Goal: Task Accomplishment & Management: Manage account settings

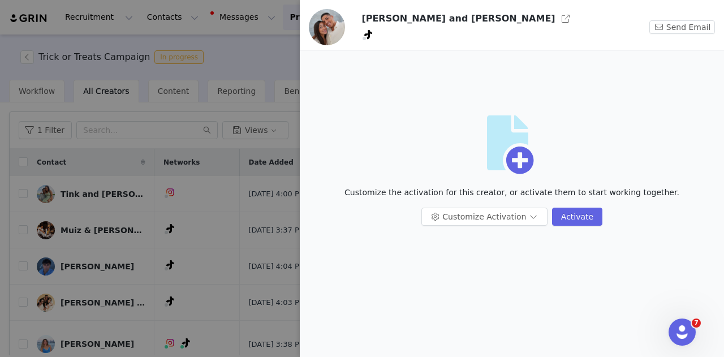
click at [87, 93] on div at bounding box center [362, 178] width 724 height 357
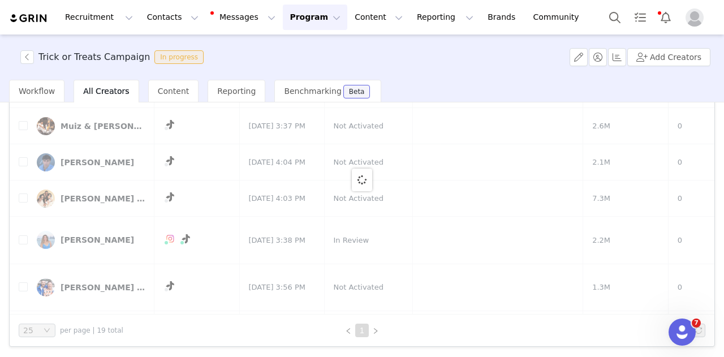
click at [283, 21] on button "Program Program" at bounding box center [315, 17] width 64 height 25
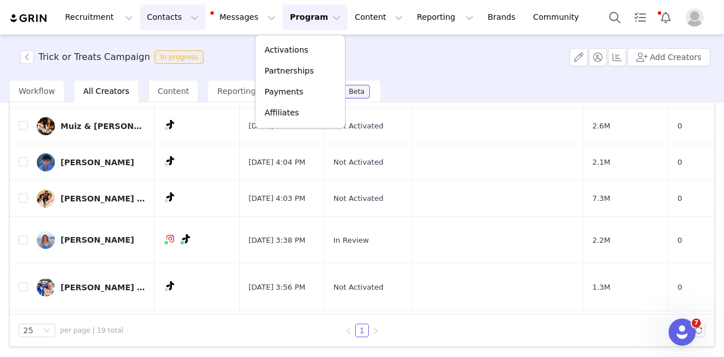
click at [154, 15] on button "Contacts Contacts" at bounding box center [172, 17] width 65 height 25
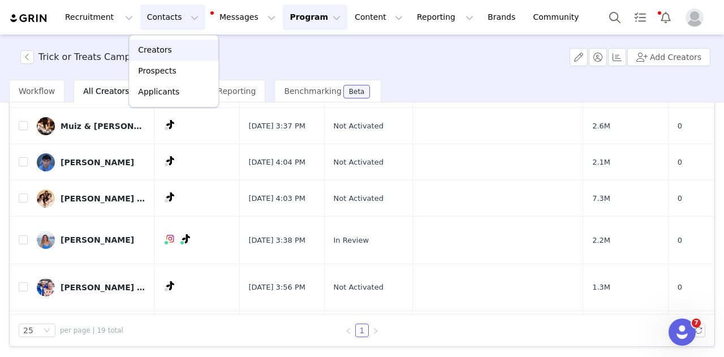
click at [169, 50] on div "Creators" at bounding box center [174, 50] width 76 height 12
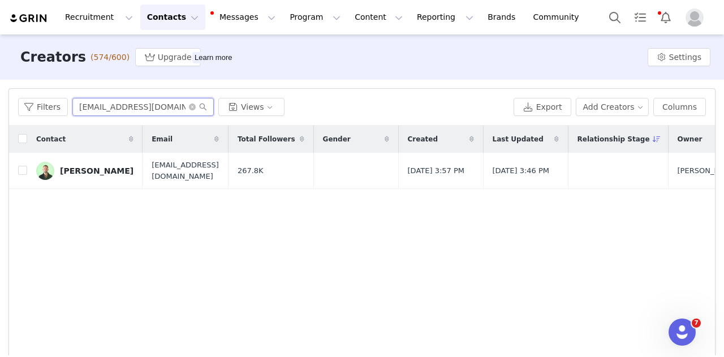
click at [126, 107] on input "[EMAIL_ADDRESS][DOMAIN_NAME]" at bounding box center [142, 107] width 141 height 18
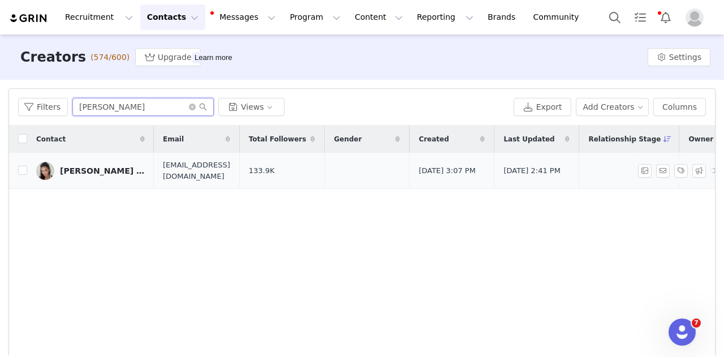
type input "[PERSON_NAME]"
click at [89, 170] on div "[PERSON_NAME] [PERSON_NAME]" at bounding box center [102, 170] width 85 height 9
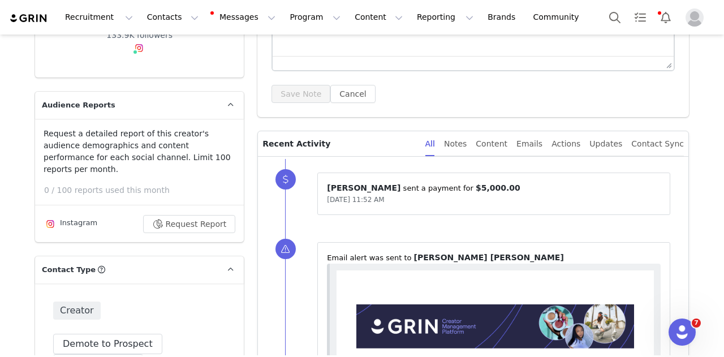
scroll to position [208, 0]
click at [476, 187] on span "$5,000.00" at bounding box center [498, 188] width 45 height 9
drag, startPoint x: 416, startPoint y: 187, endPoint x: 429, endPoint y: 187, distance: 13.0
click at [476, 187] on span "$5,000.00" at bounding box center [498, 188] width 45 height 9
copy p "5,000.00 ⁩"
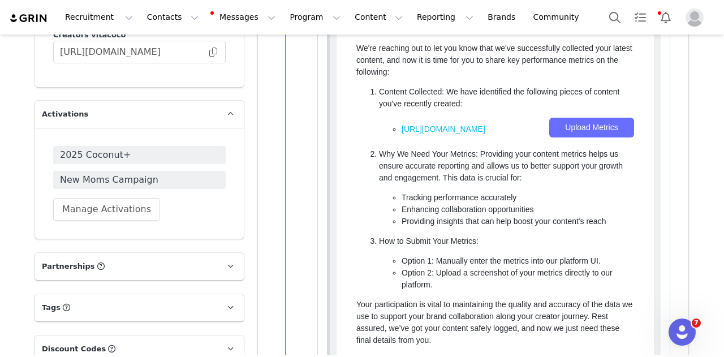
scroll to position [1568, 0]
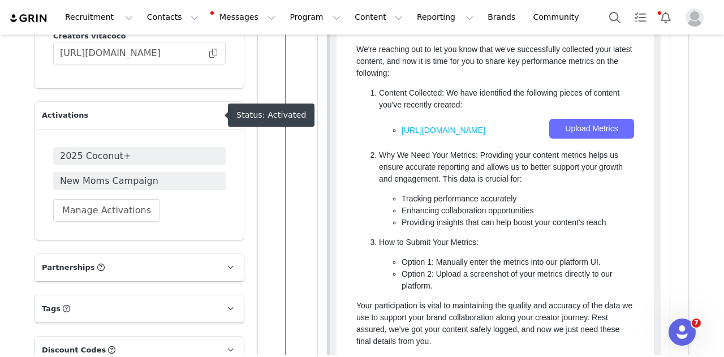
click at [106, 174] on span "New Moms Campaign" at bounding box center [139, 181] width 159 height 14
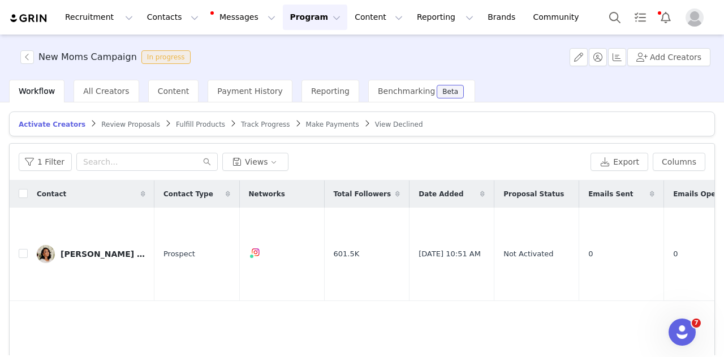
click at [306, 123] on span "Make Payments" at bounding box center [332, 124] width 53 height 8
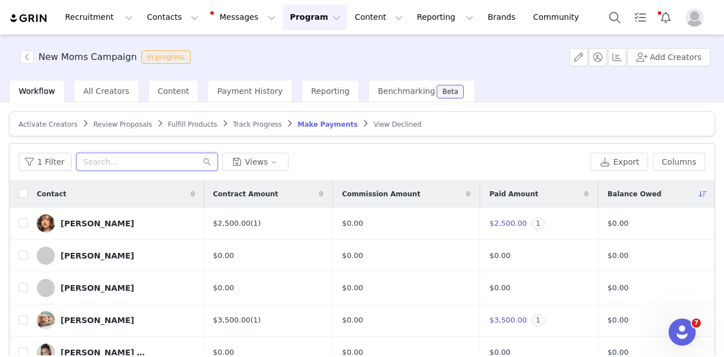
click at [121, 159] on input "text" at bounding box center [146, 162] width 141 height 18
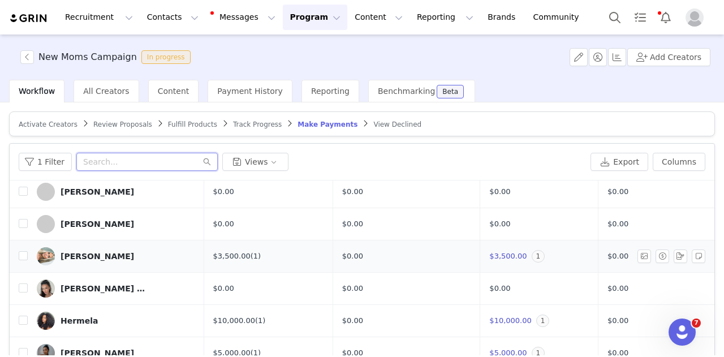
scroll to position [64, 0]
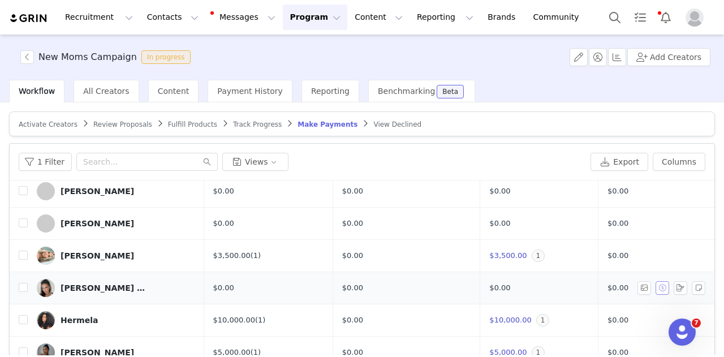
click at [655, 284] on button "button" at bounding box center [662, 288] width 14 height 14
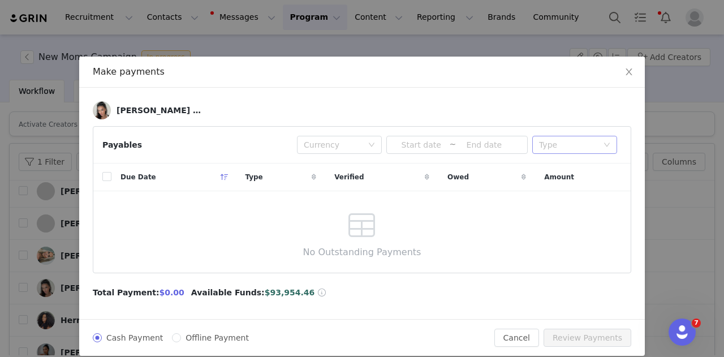
click at [595, 144] on div "Type" at bounding box center [571, 144] width 64 height 17
click at [446, 227] on div "Due Date Type Verified Owed Amount No Outstanding Payments" at bounding box center [361, 217] width 537 height 109
click at [529, 338] on button "Cancel" at bounding box center [516, 338] width 45 height 18
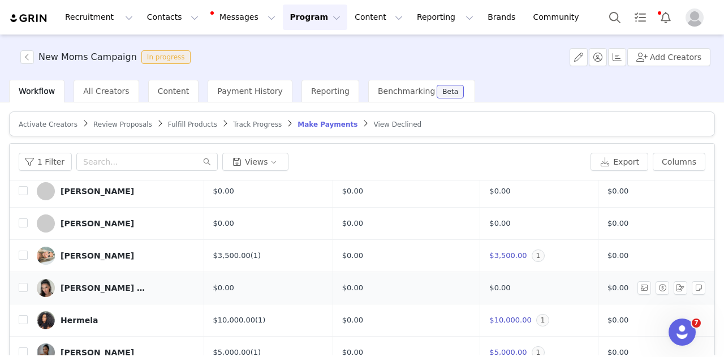
click at [104, 290] on div "[PERSON_NAME] [PERSON_NAME]" at bounding box center [102, 287] width 85 height 9
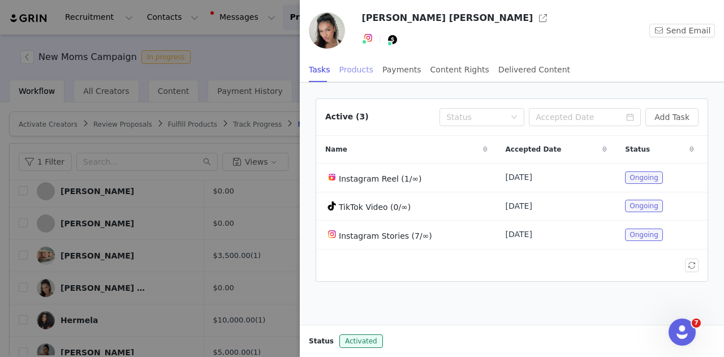
click at [359, 71] on div "Products" at bounding box center [356, 69] width 34 height 25
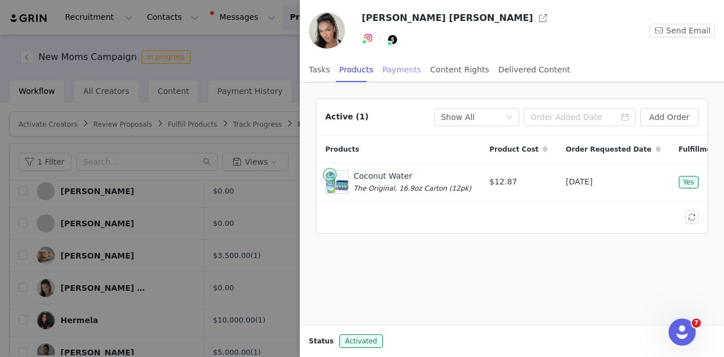
click at [403, 68] on div "Payments" at bounding box center [401, 69] width 39 height 25
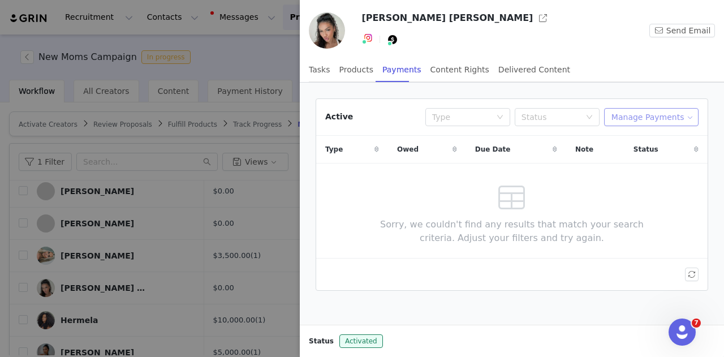
click at [638, 113] on button "Manage Payments" at bounding box center [651, 117] width 94 height 18
click at [650, 157] on span "Add Payable" at bounding box center [657, 157] width 49 height 12
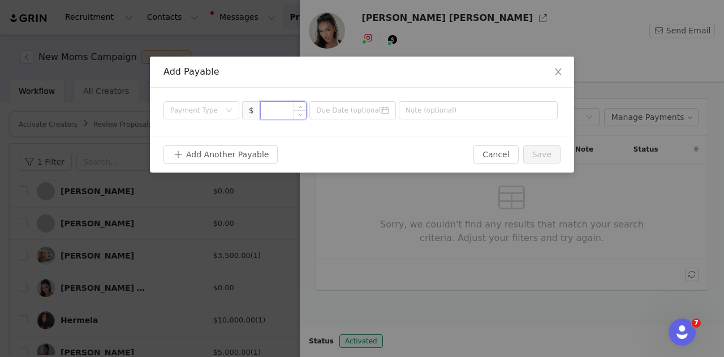
click at [289, 113] on input at bounding box center [284, 110] width 46 height 17
type input "5,000"
click at [218, 116] on div "Payment Type" at bounding box center [197, 110] width 55 height 17
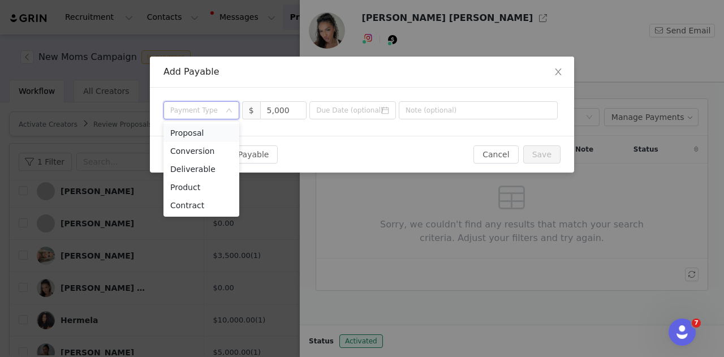
click at [218, 141] on li "Proposal" at bounding box center [201, 133] width 76 height 18
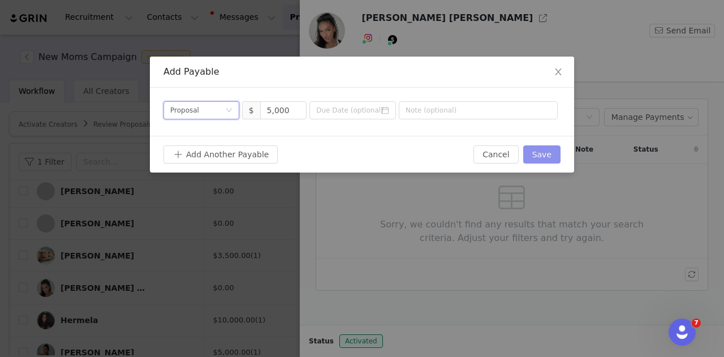
click at [545, 158] on button "Save" at bounding box center [541, 154] width 37 height 18
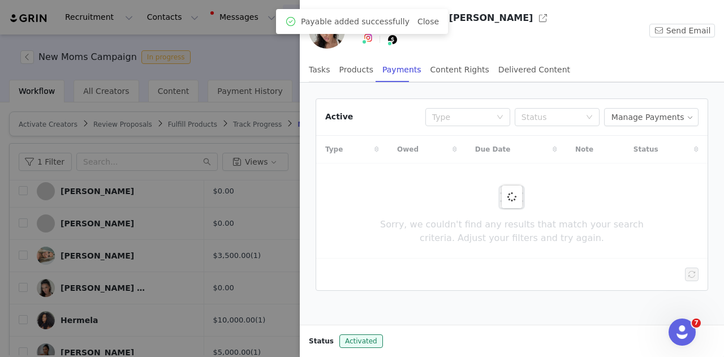
click at [192, 243] on div at bounding box center [362, 178] width 724 height 357
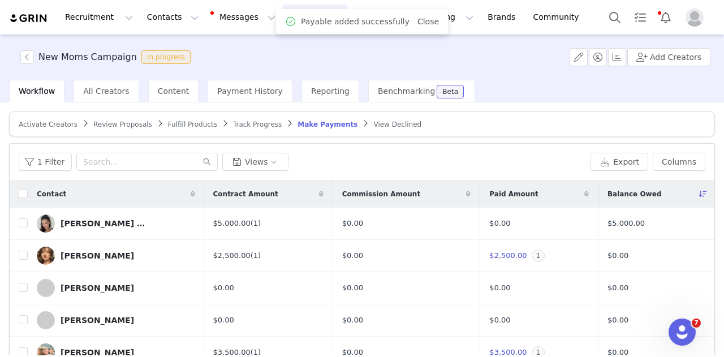
scroll to position [12, 0]
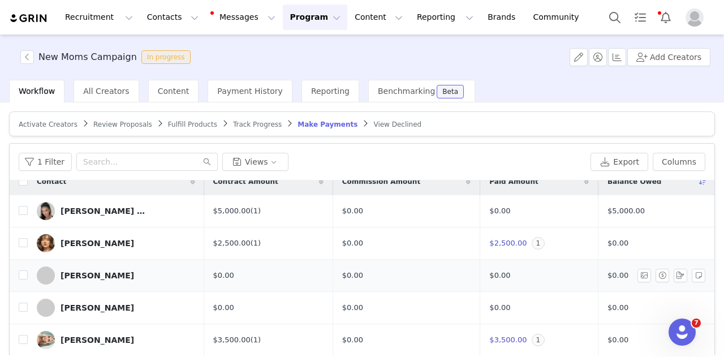
click at [111, 274] on div "[PERSON_NAME]" at bounding box center [97, 275] width 74 height 9
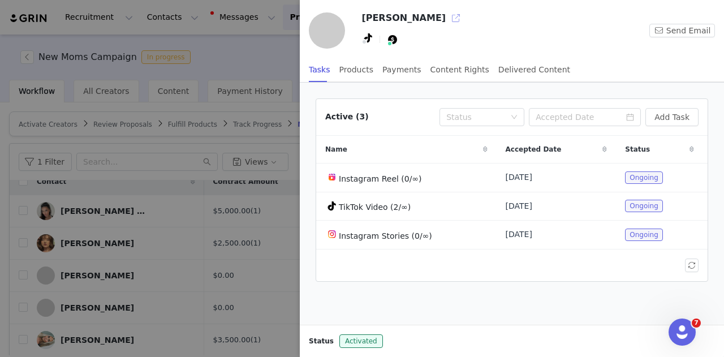
click at [447, 18] on button "button" at bounding box center [456, 18] width 18 height 18
click at [396, 70] on div "Payments" at bounding box center [401, 69] width 39 height 25
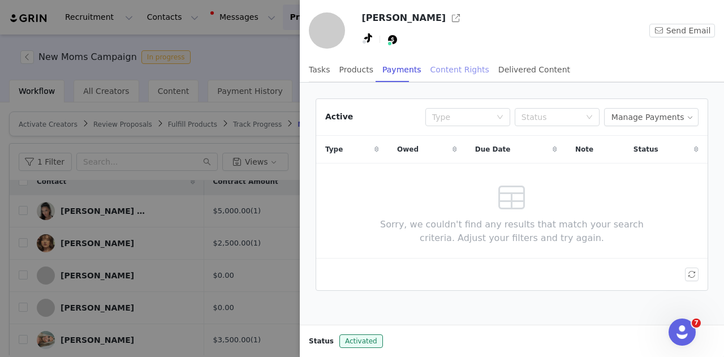
click at [448, 74] on div "Content Rights" at bounding box center [459, 69] width 59 height 25
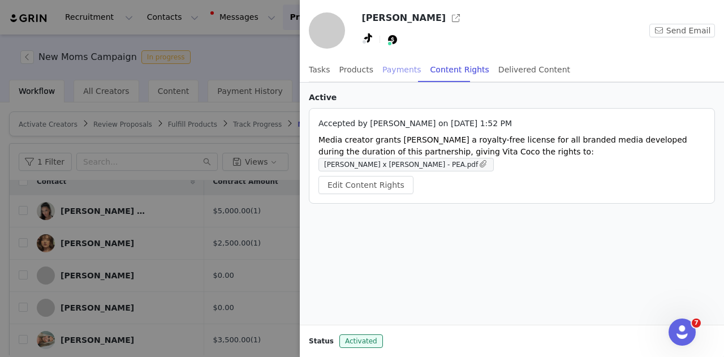
click at [404, 68] on div "Payments" at bounding box center [401, 69] width 39 height 25
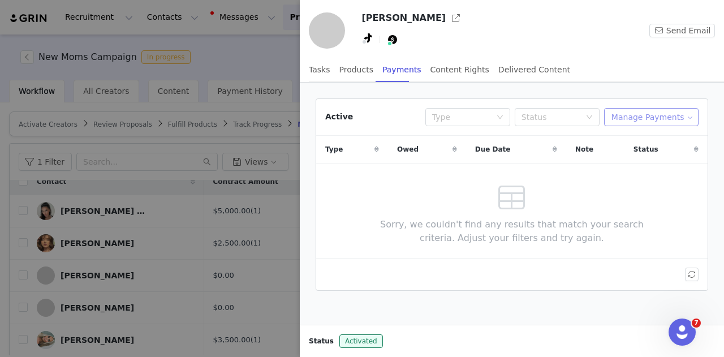
click at [646, 124] on button "Manage Payments" at bounding box center [651, 117] width 94 height 18
click at [636, 155] on span "Add Payable" at bounding box center [657, 157] width 49 height 12
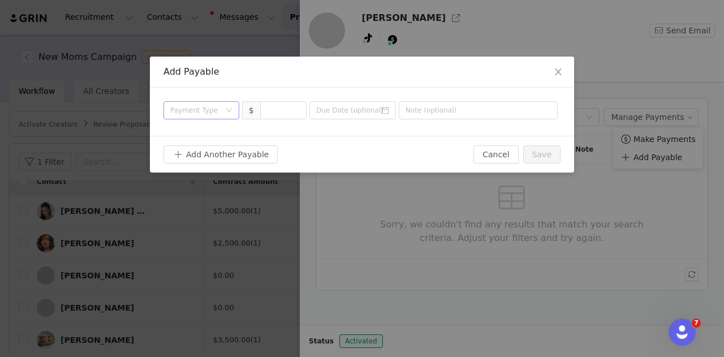
click at [196, 106] on div "Payment Type" at bounding box center [195, 110] width 50 height 11
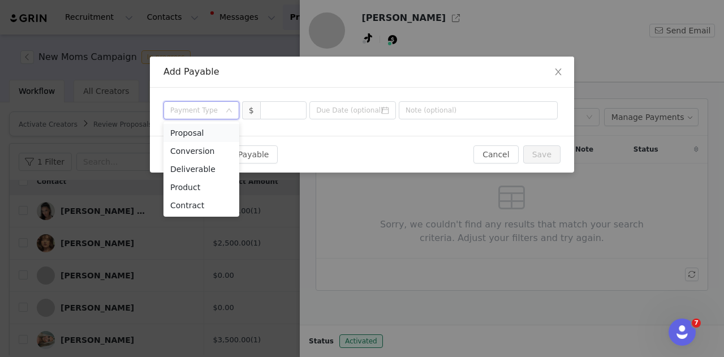
click at [209, 137] on li "Proposal" at bounding box center [201, 133] width 76 height 18
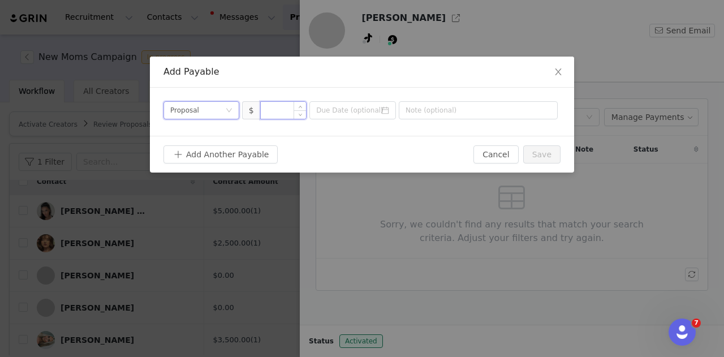
click at [277, 105] on input at bounding box center [284, 110] width 46 height 17
type input "5,000"
click at [558, 150] on button "Save" at bounding box center [541, 154] width 37 height 18
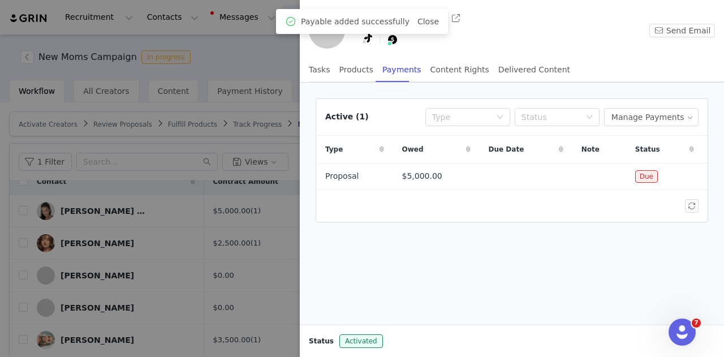
click at [221, 257] on div at bounding box center [362, 178] width 724 height 357
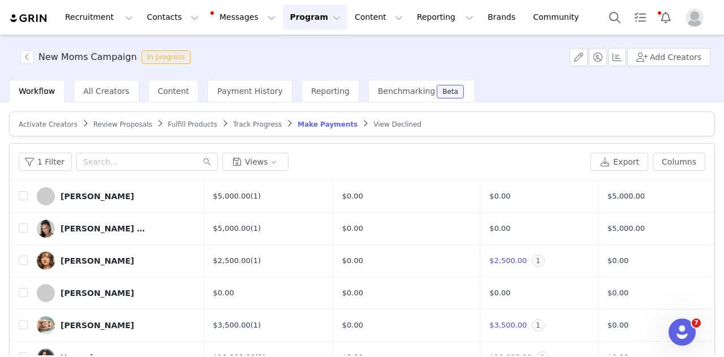
scroll to position [32, 0]
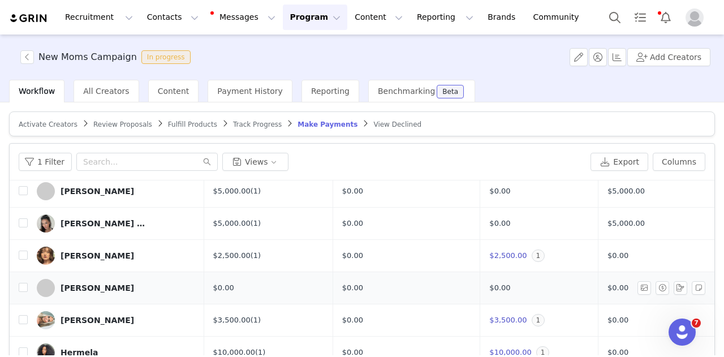
click at [67, 284] on div "[PERSON_NAME]" at bounding box center [97, 287] width 74 height 9
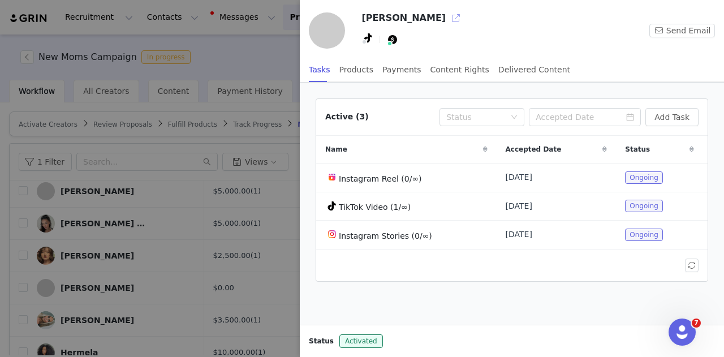
click at [447, 14] on button "button" at bounding box center [456, 18] width 18 height 18
click at [384, 71] on div "Payments" at bounding box center [401, 69] width 39 height 25
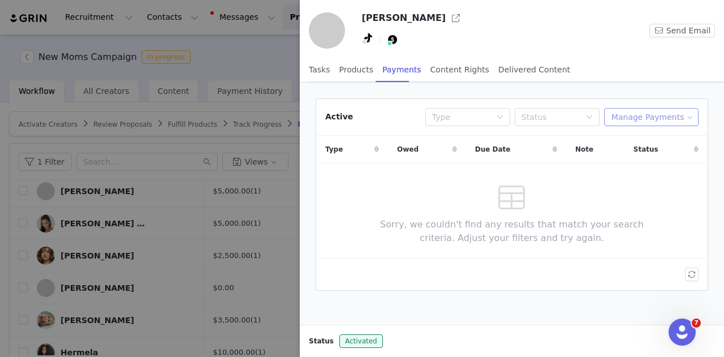
click at [621, 115] on button "Manage Payments" at bounding box center [651, 117] width 94 height 18
click at [630, 157] on span at bounding box center [625, 157] width 11 height 12
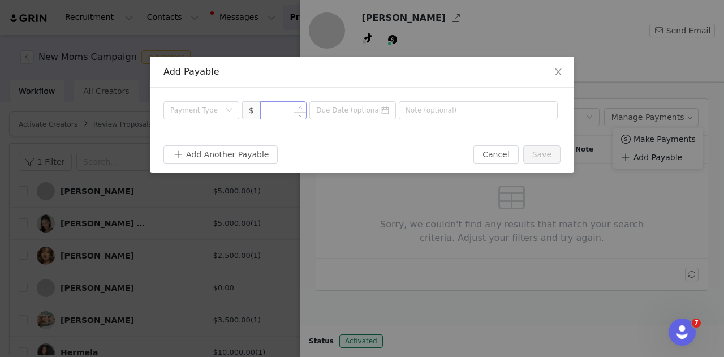
type input "1"
click at [295, 107] on span "Increase Value" at bounding box center [300, 107] width 12 height 10
paste input "3,250"
click at [193, 105] on div "Payment Type" at bounding box center [195, 110] width 50 height 11
type input "3,250"
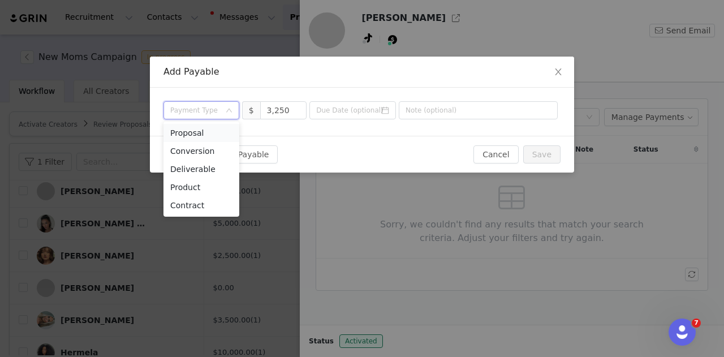
click at [201, 135] on li "Proposal" at bounding box center [201, 133] width 76 height 18
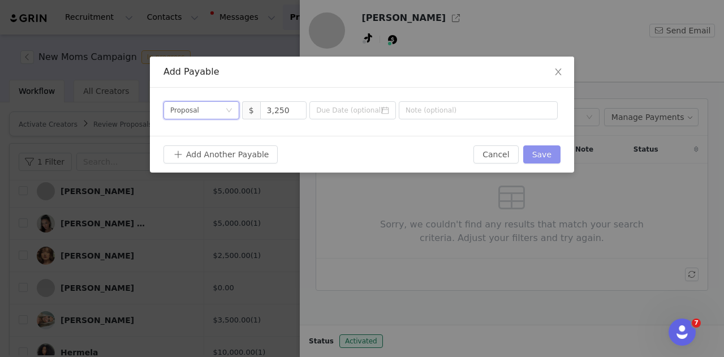
click at [558, 154] on button "Save" at bounding box center [541, 154] width 37 height 18
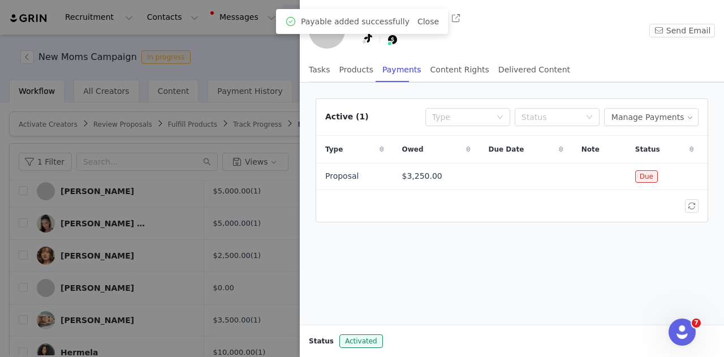
click at [193, 202] on div at bounding box center [362, 178] width 724 height 357
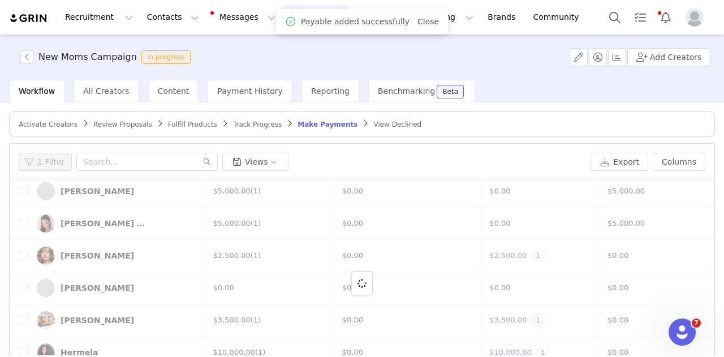
scroll to position [0, 0]
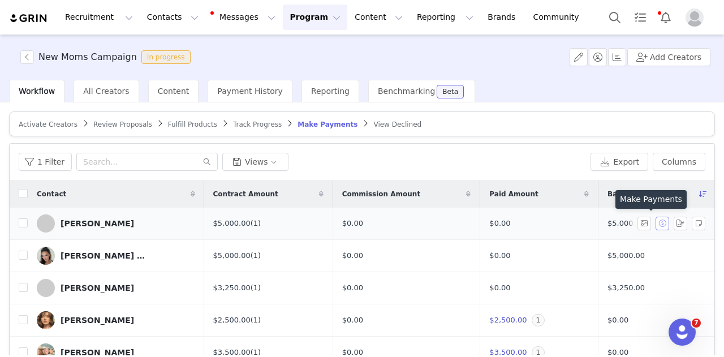
click at [655, 223] on button "button" at bounding box center [662, 224] width 14 height 14
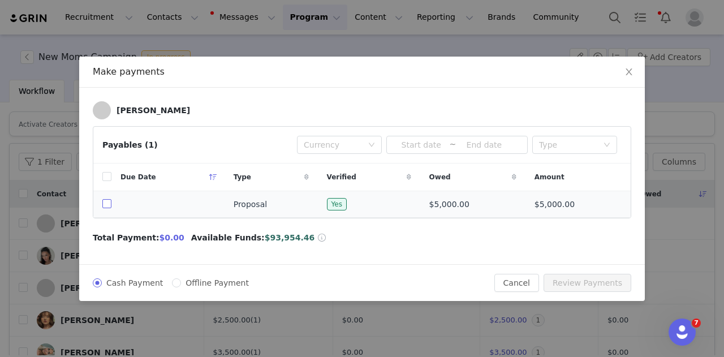
click at [109, 205] on input "checkbox" at bounding box center [106, 203] width 9 height 9
checkbox input "true"
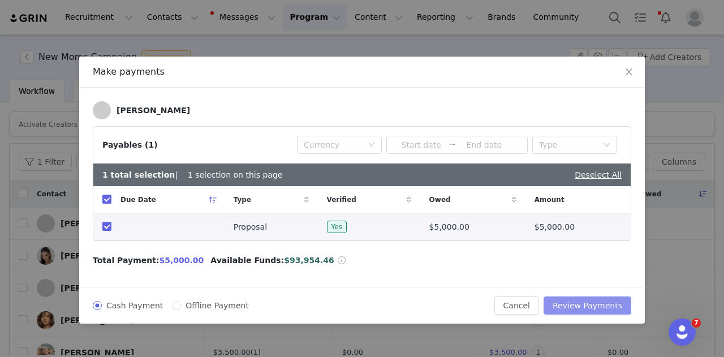
click at [556, 298] on button "Review Payments" at bounding box center [587, 305] width 88 height 18
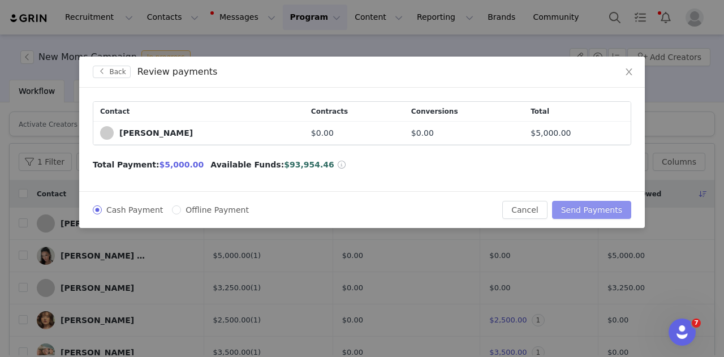
click at [602, 202] on button "Send Payments" at bounding box center [591, 210] width 79 height 18
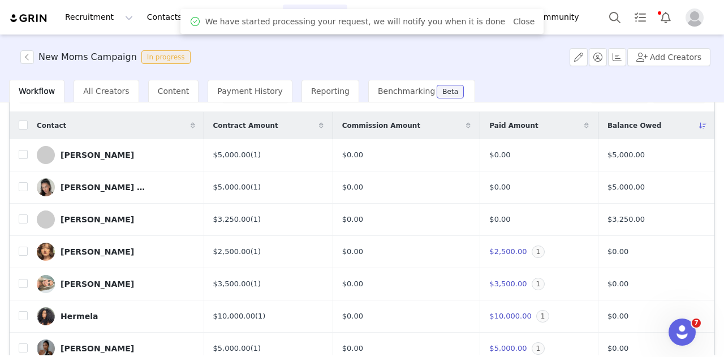
scroll to position [69, 0]
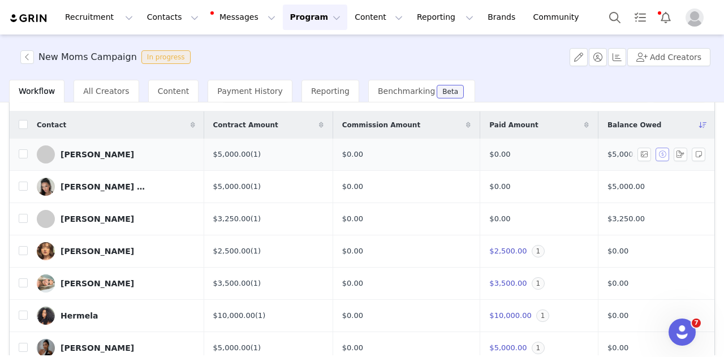
click at [655, 152] on button "button" at bounding box center [662, 155] width 14 height 14
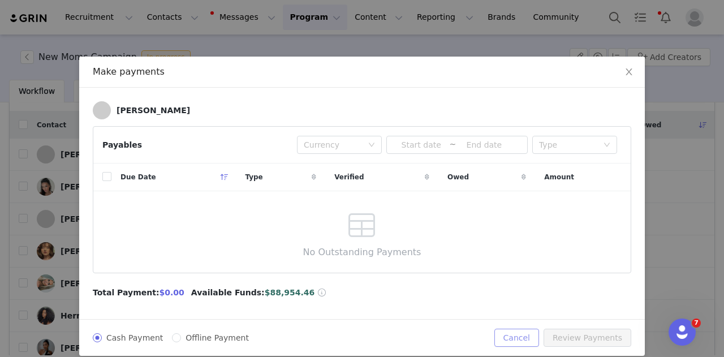
click at [528, 338] on button "Cancel" at bounding box center [516, 338] width 45 height 18
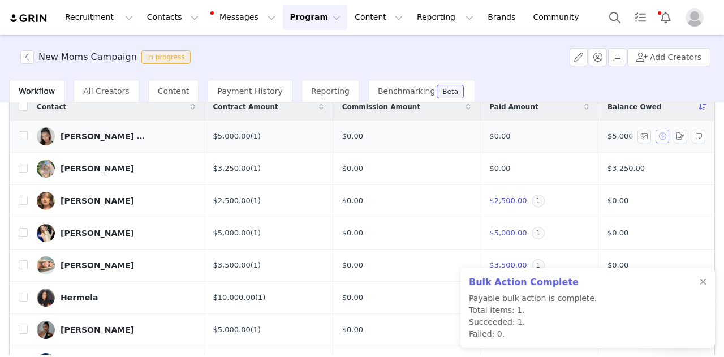
scroll to position [85, 0]
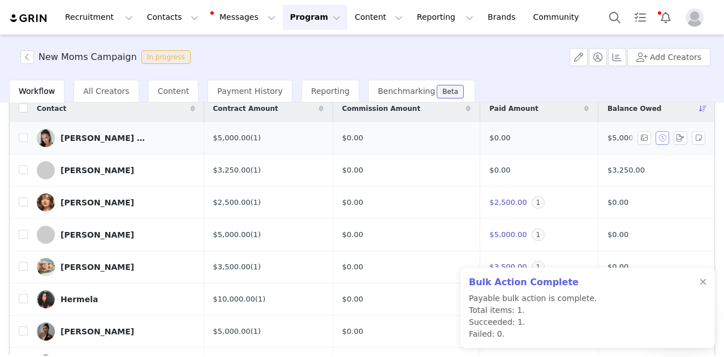
click at [655, 134] on button "button" at bounding box center [662, 138] width 14 height 14
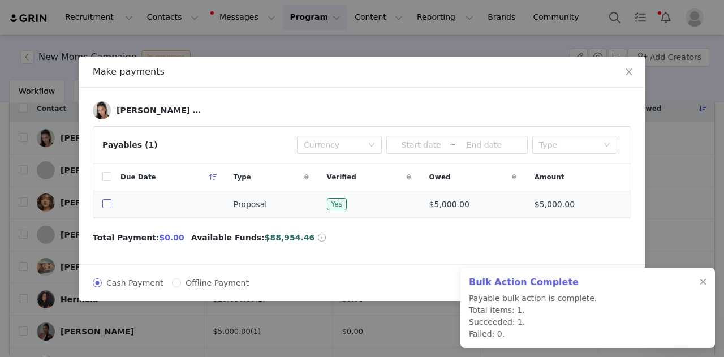
click at [105, 202] on input "checkbox" at bounding box center [106, 203] width 9 height 9
checkbox input "true"
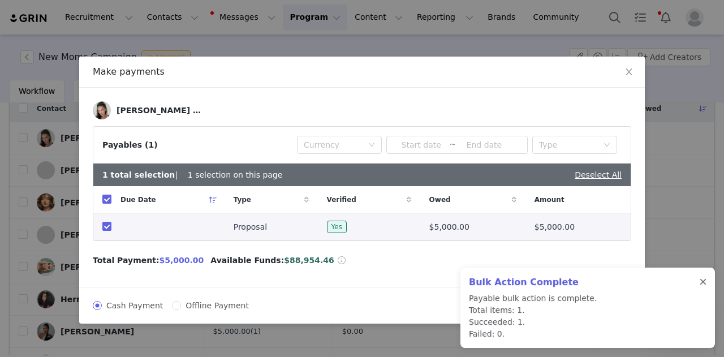
click at [703, 281] on div at bounding box center [702, 282] width 7 height 9
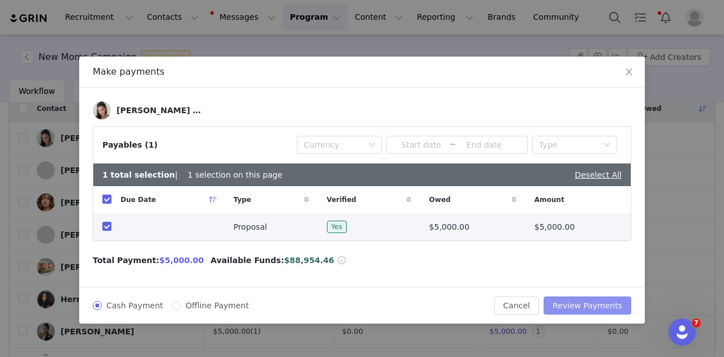
click at [598, 296] on button "Review Payments" at bounding box center [587, 305] width 88 height 18
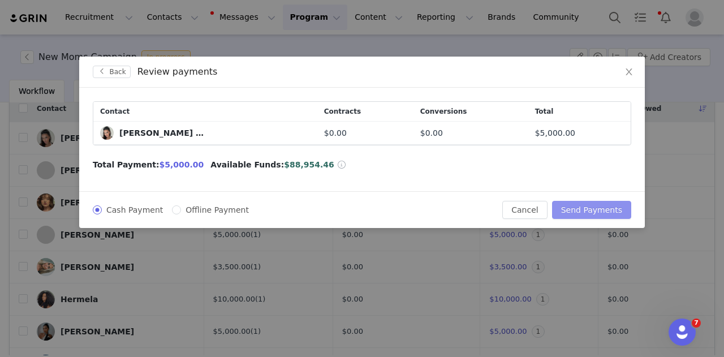
click at [607, 211] on button "Send Payments" at bounding box center [591, 210] width 79 height 18
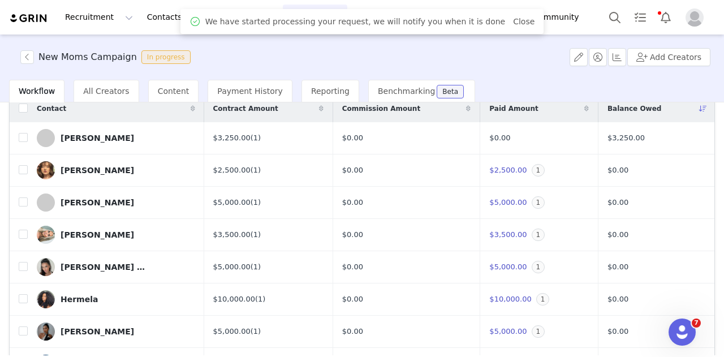
scroll to position [69, 0]
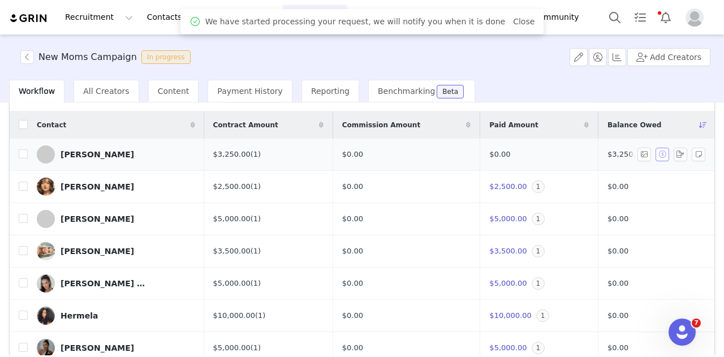
click at [655, 152] on button "button" at bounding box center [662, 155] width 14 height 14
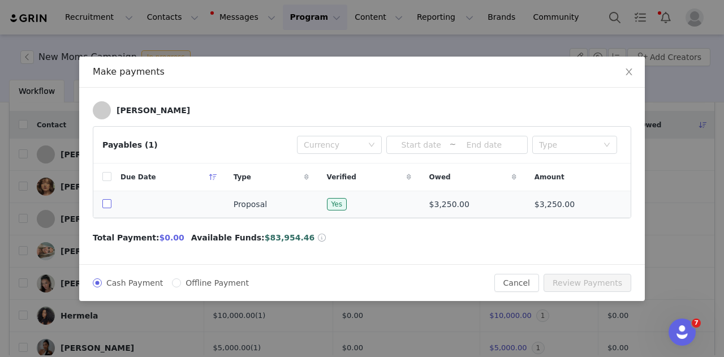
click at [105, 203] on input "checkbox" at bounding box center [106, 203] width 9 height 9
checkbox input "true"
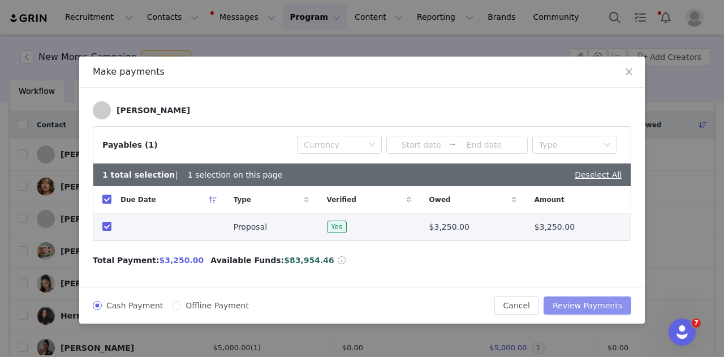
click at [585, 302] on button "Review Payments" at bounding box center [587, 305] width 88 height 18
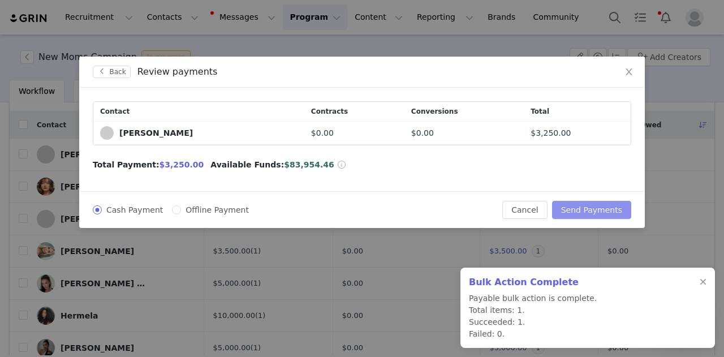
click at [597, 206] on button "Send Payments" at bounding box center [591, 210] width 79 height 18
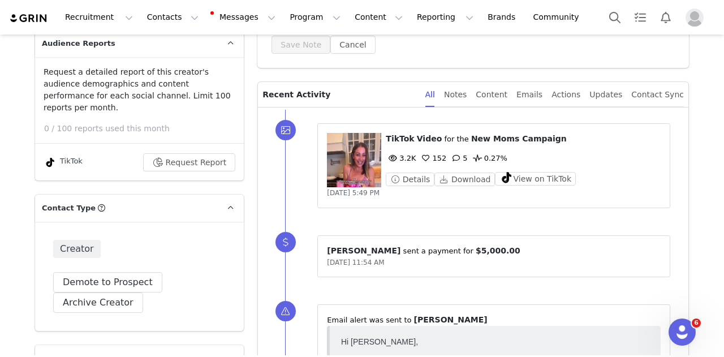
scroll to position [250, 0]
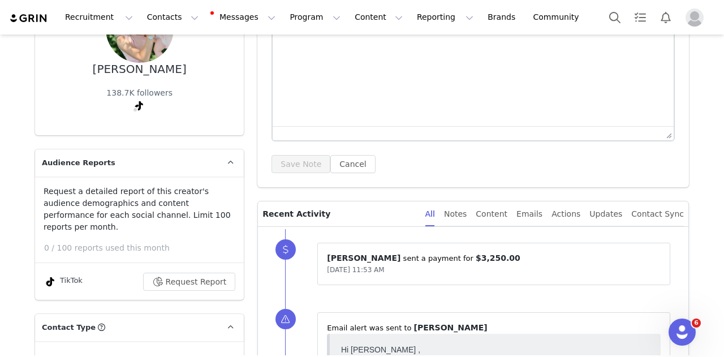
scroll to position [139, 0]
drag, startPoint x: 414, startPoint y: 258, endPoint x: 436, endPoint y: 258, distance: 22.1
click at [476, 258] on span "$3,250.00" at bounding box center [498, 257] width 45 height 9
copy span "$3,250"
